Goal: Information Seeking & Learning: Learn about a topic

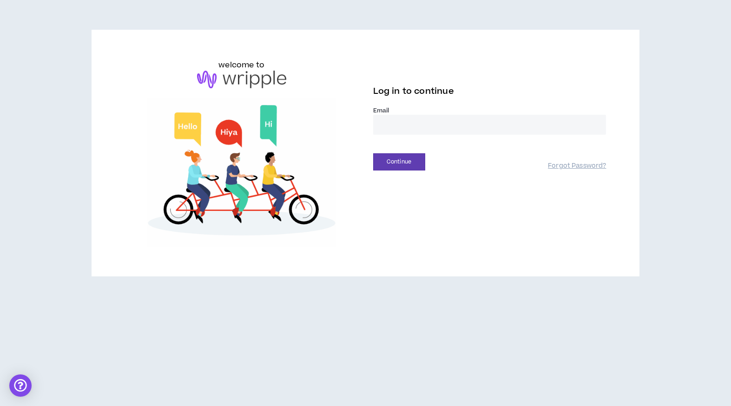
click at [395, 127] on input "email" at bounding box center [489, 125] width 233 height 20
type input "**********"
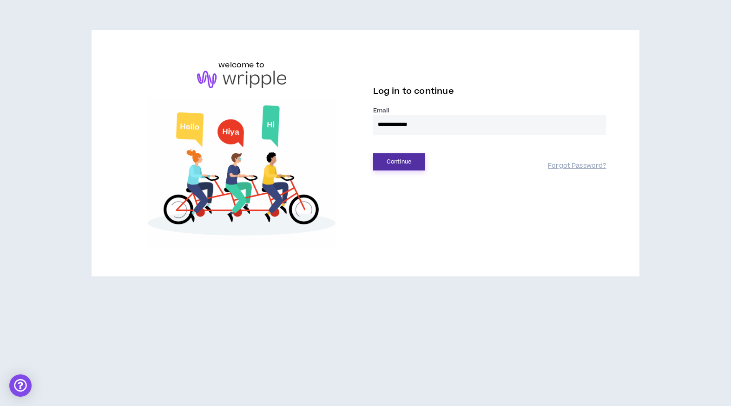
click at [397, 165] on button "Continue" at bounding box center [399, 161] width 52 height 17
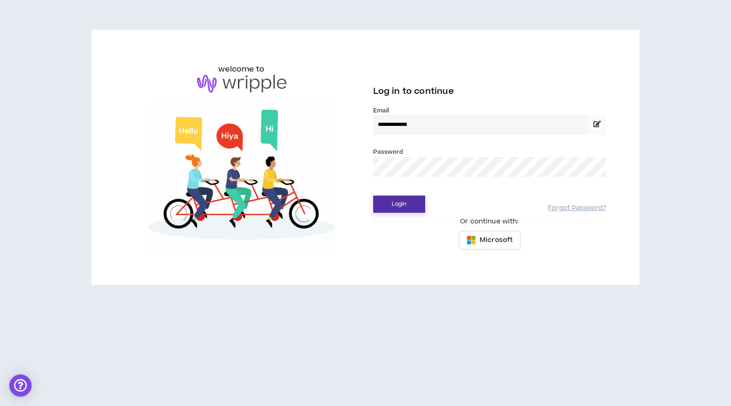
click at [399, 205] on button "Login" at bounding box center [399, 204] width 52 height 17
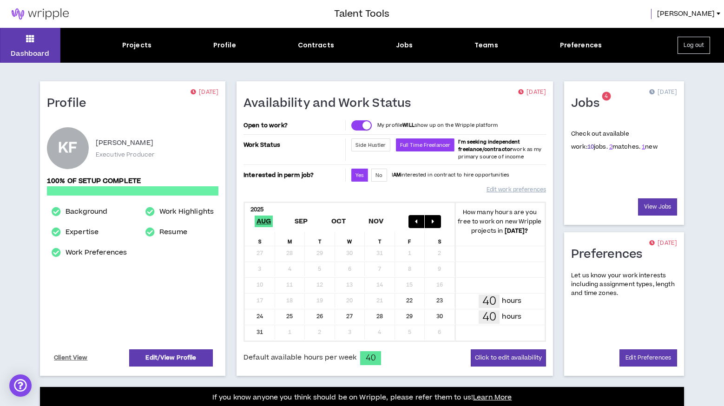
click at [587, 147] on link "10" at bounding box center [590, 147] width 7 height 8
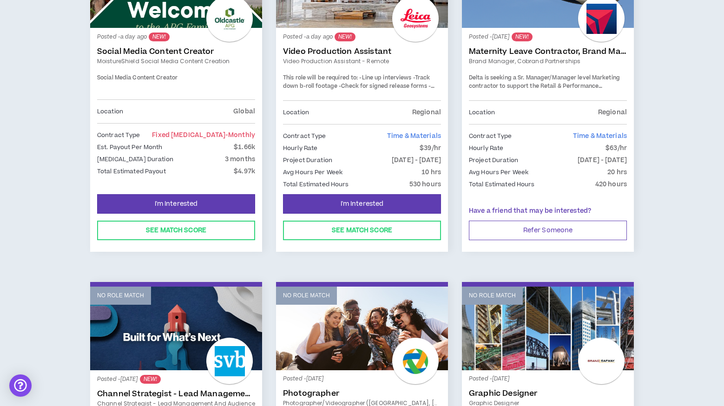
scroll to position [193, 0]
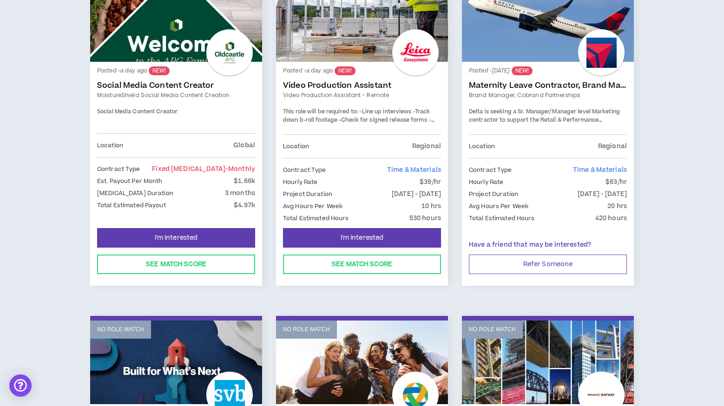
click at [408, 52] on div at bounding box center [415, 52] width 46 height 46
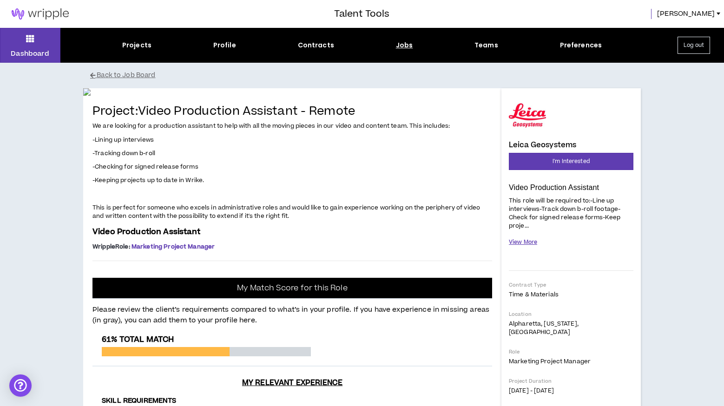
click at [523, 241] on button "View More" at bounding box center [523, 242] width 28 height 16
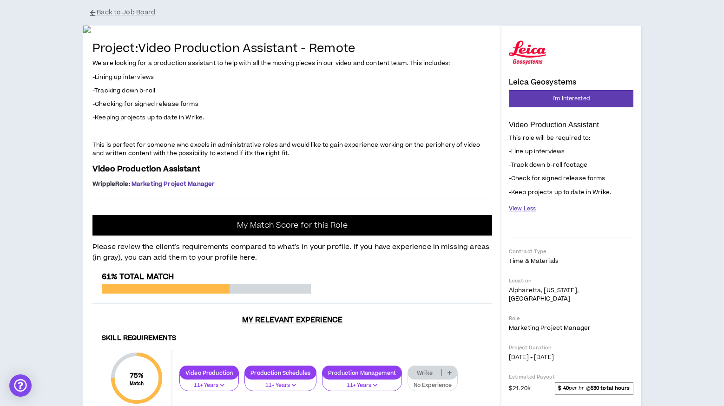
scroll to position [48, 0]
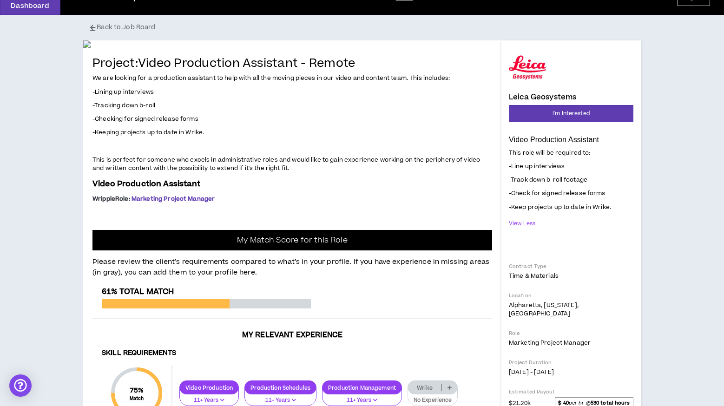
click at [526, 65] on div at bounding box center [527, 67] width 37 height 37
